Goal: Transaction & Acquisition: Purchase product/service

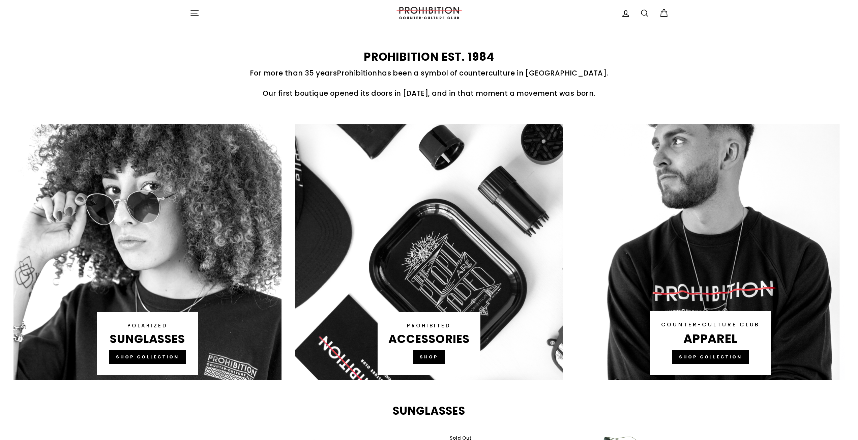
scroll to position [360, 0]
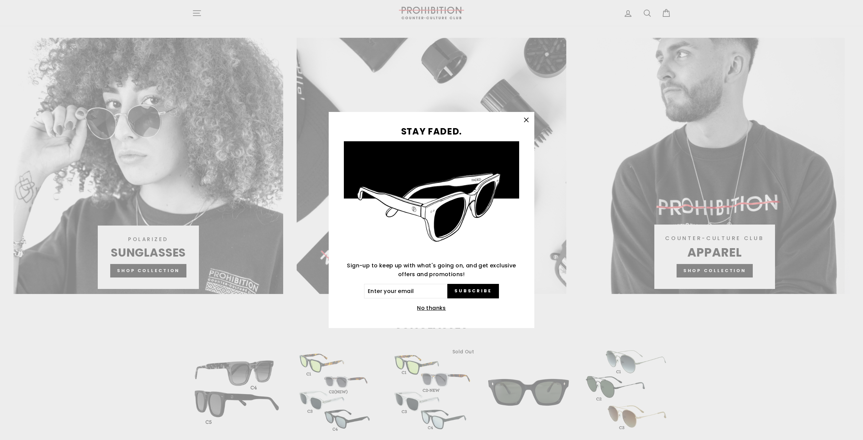
click at [521, 123] on icon "button" at bounding box center [525, 119] width 9 height 9
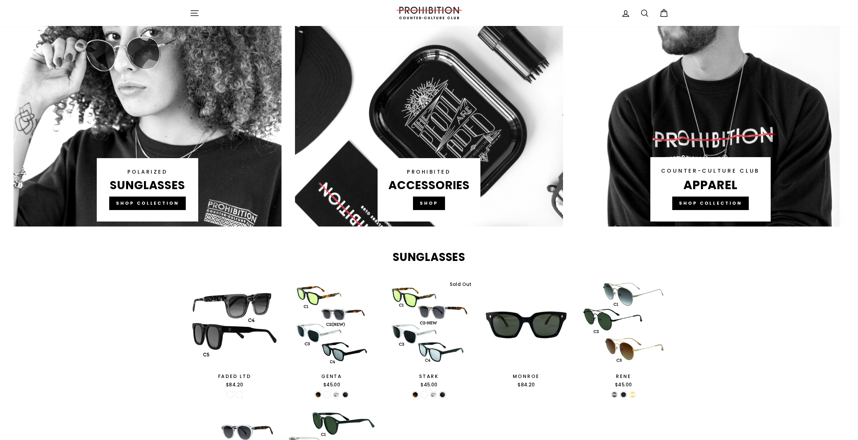
scroll to position [404, 0]
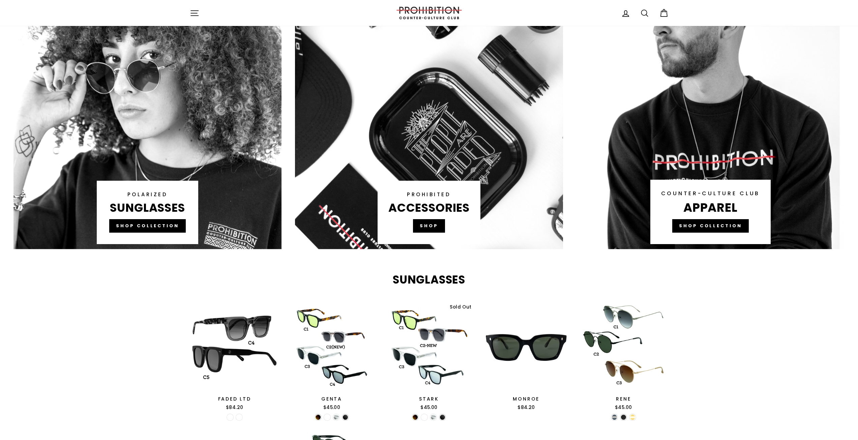
click at [442, 137] on link at bounding box center [429, 121] width 268 height 256
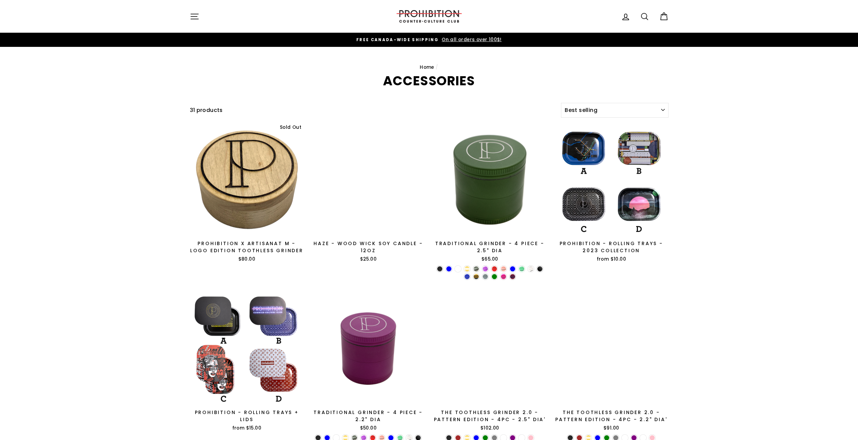
select select "best-selling"
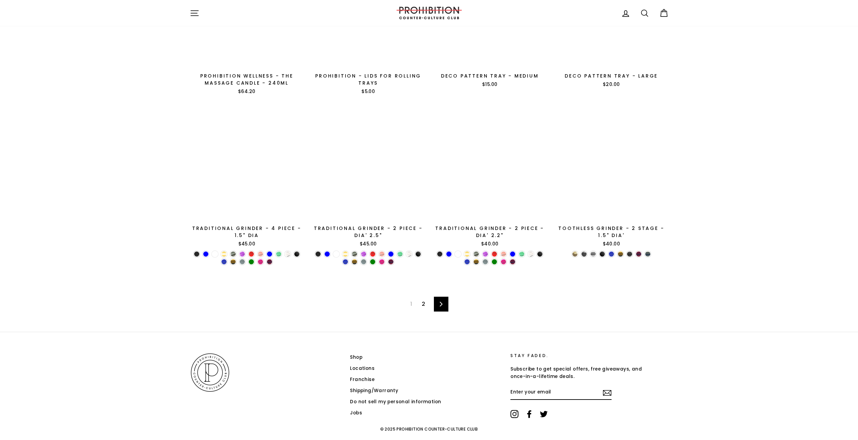
scroll to position [1002, 0]
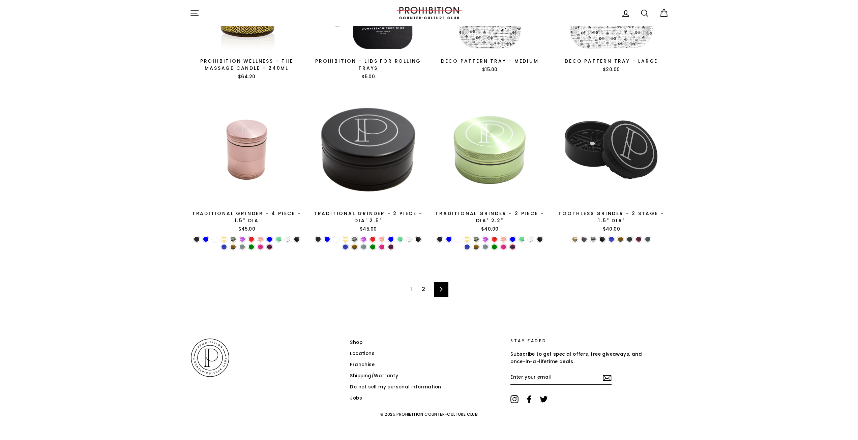
click at [440, 287] on icon at bounding box center [441, 289] width 4 height 5
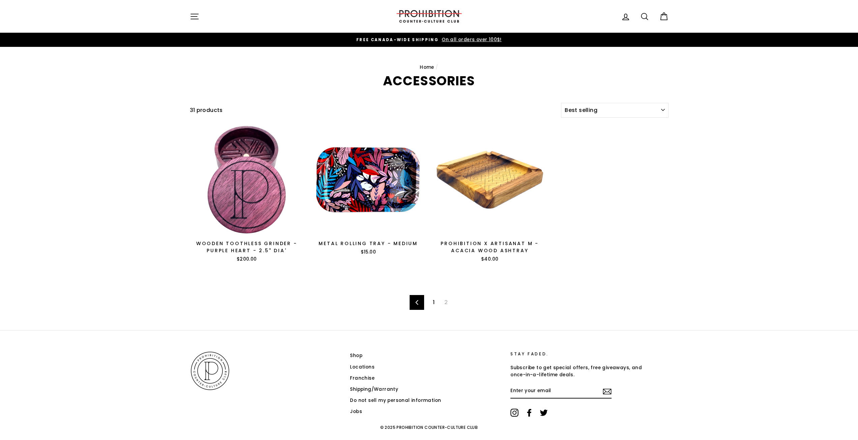
select select "best-selling"
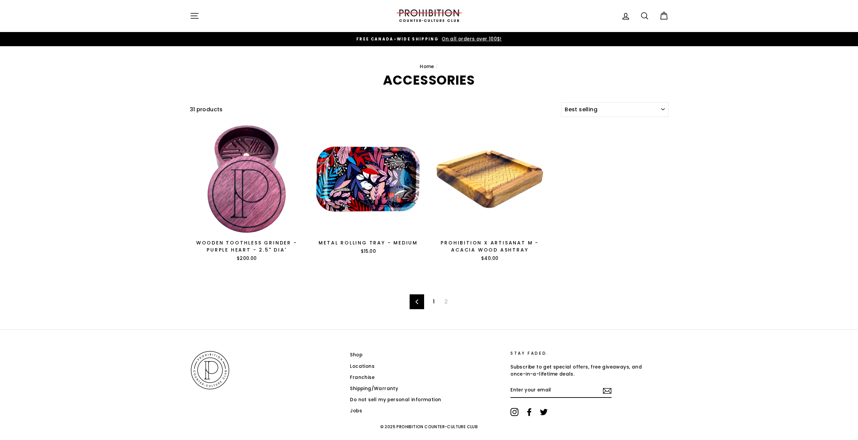
scroll to position [13, 0]
